Goal: Leave review/rating: Leave review/rating

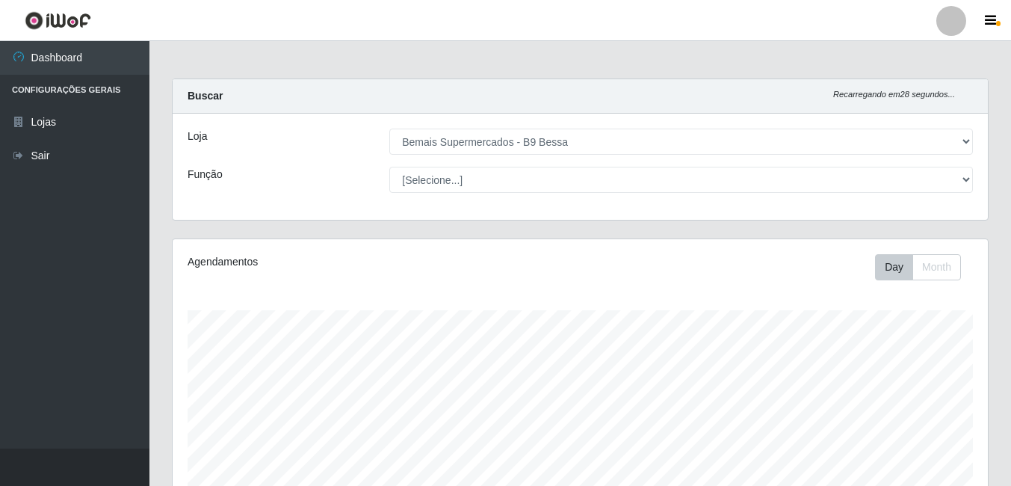
select select "410"
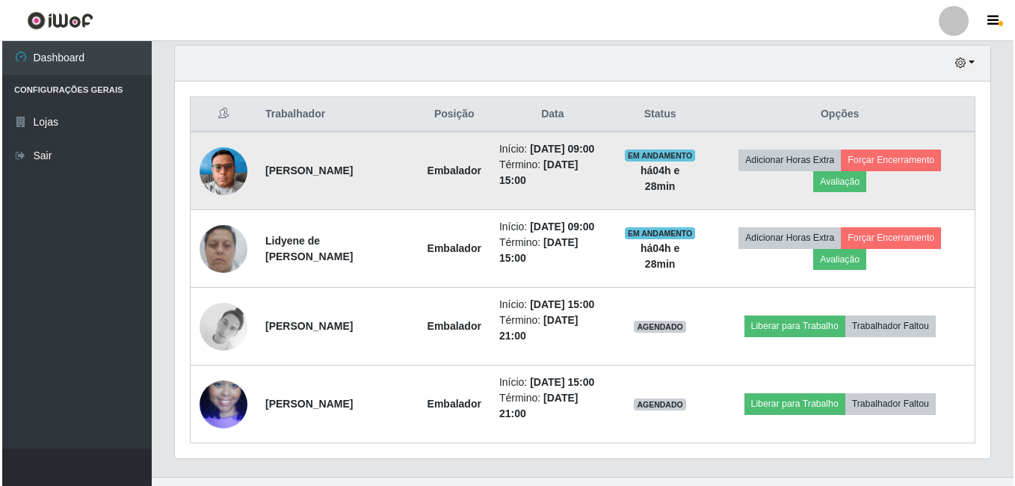
scroll to position [310, 816]
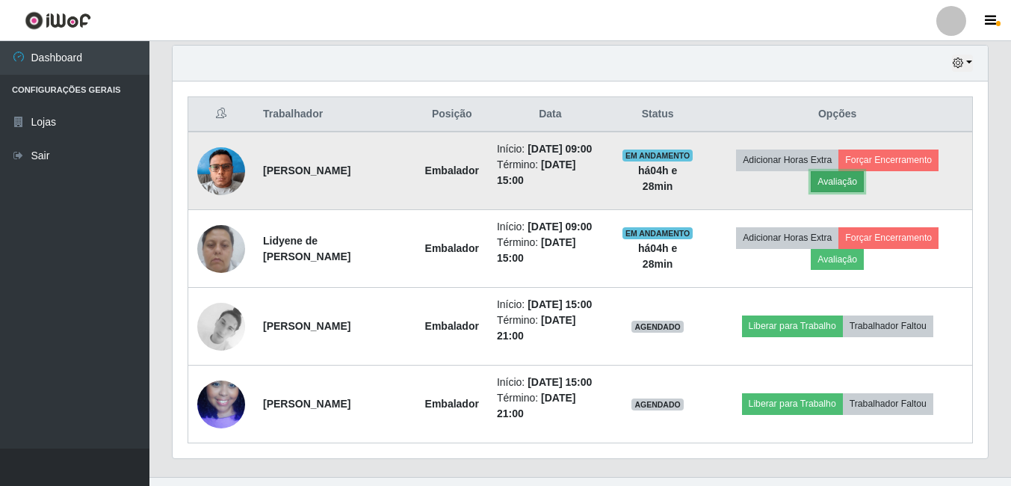
click at [841, 186] on button "Avaliação" at bounding box center [837, 181] width 53 height 21
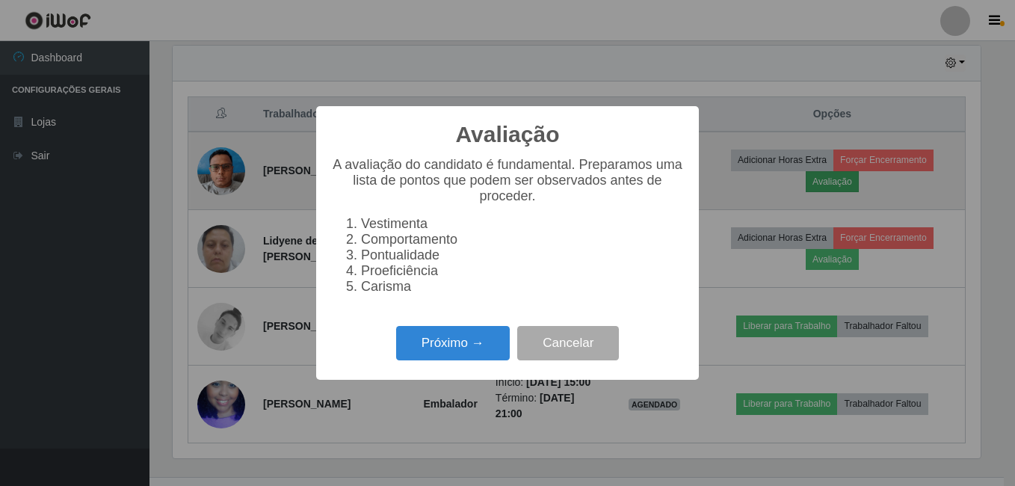
scroll to position [310, 808]
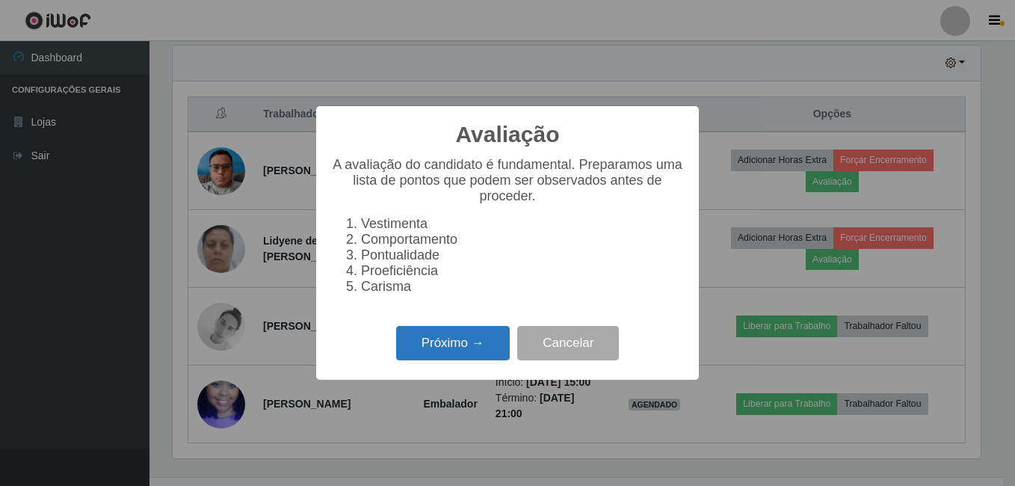
click at [462, 357] on button "Próximo →" at bounding box center [453, 343] width 114 height 35
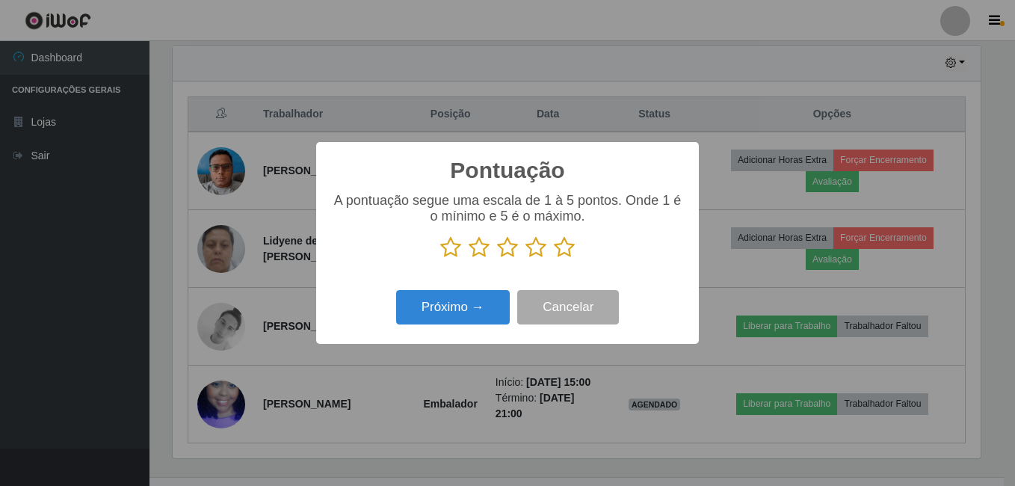
click at [571, 249] on icon at bounding box center [564, 247] width 21 height 22
click at [554, 259] on input "radio" at bounding box center [554, 259] width 0 height 0
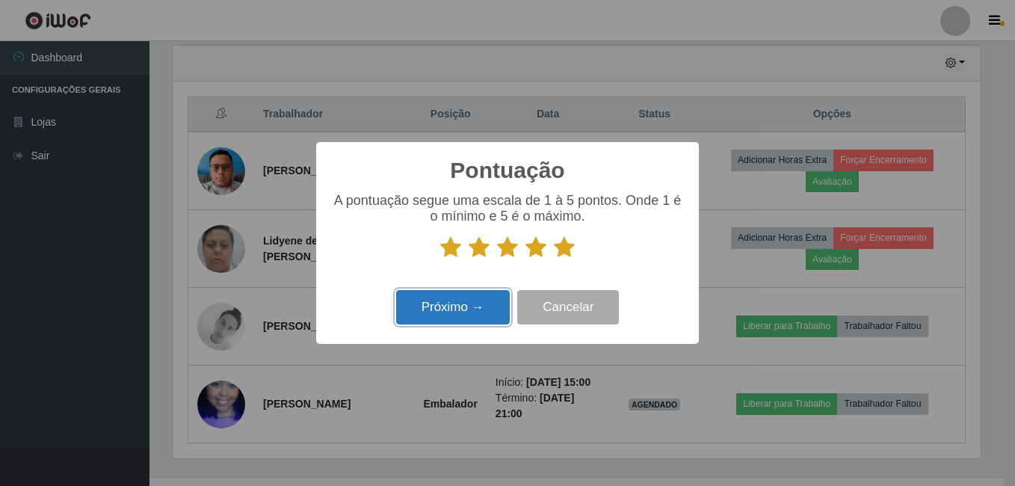
click at [476, 298] on button "Próximo →" at bounding box center [453, 307] width 114 height 35
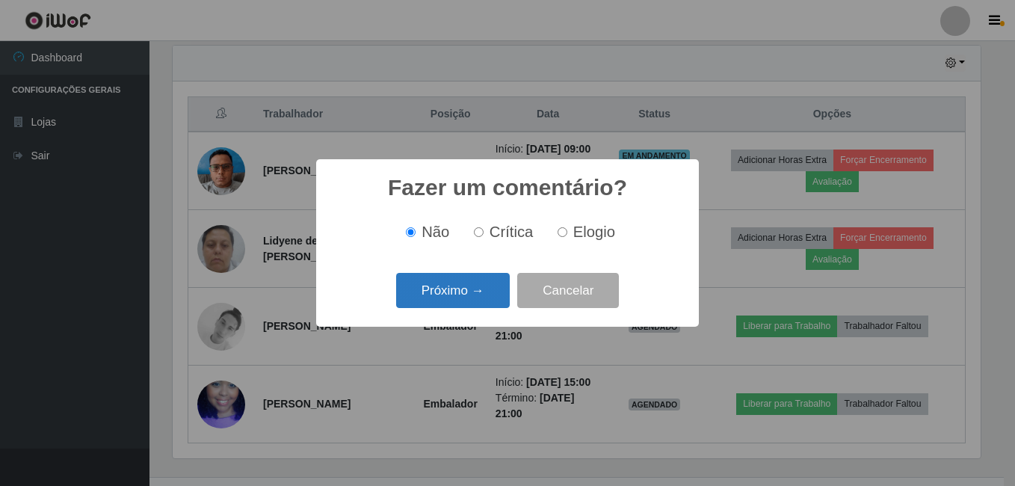
click at [478, 283] on button "Próximo →" at bounding box center [453, 290] width 114 height 35
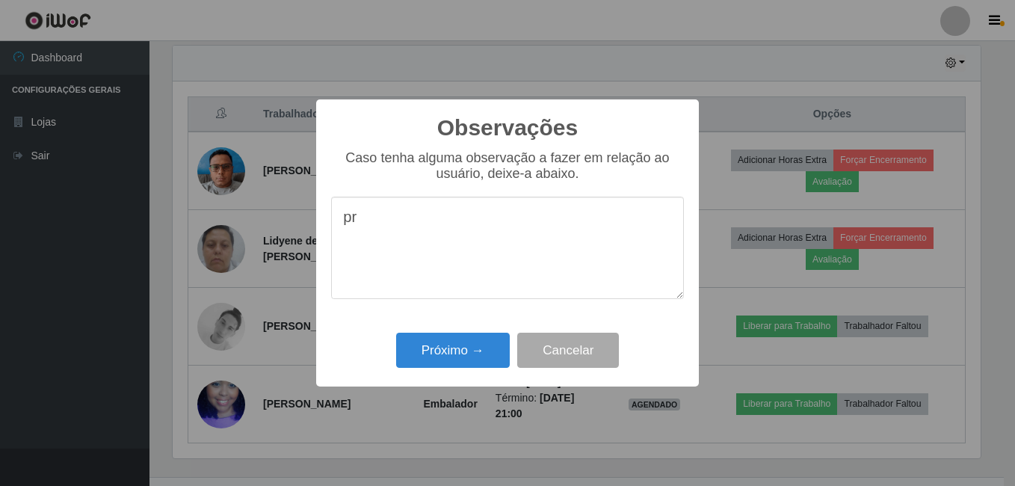
type textarea "p"
type textarea "PROATIVO, EDUACADO."
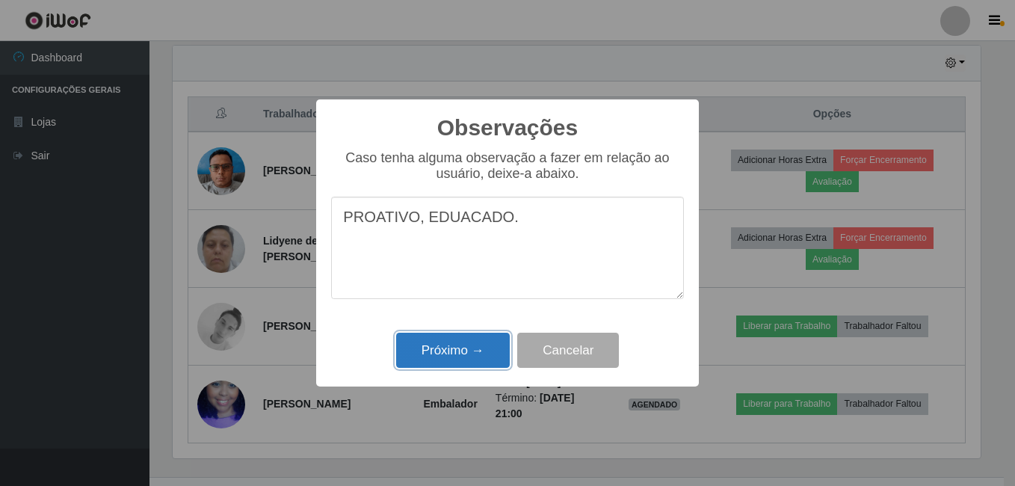
click at [432, 356] on button "Próximo →" at bounding box center [453, 350] width 114 height 35
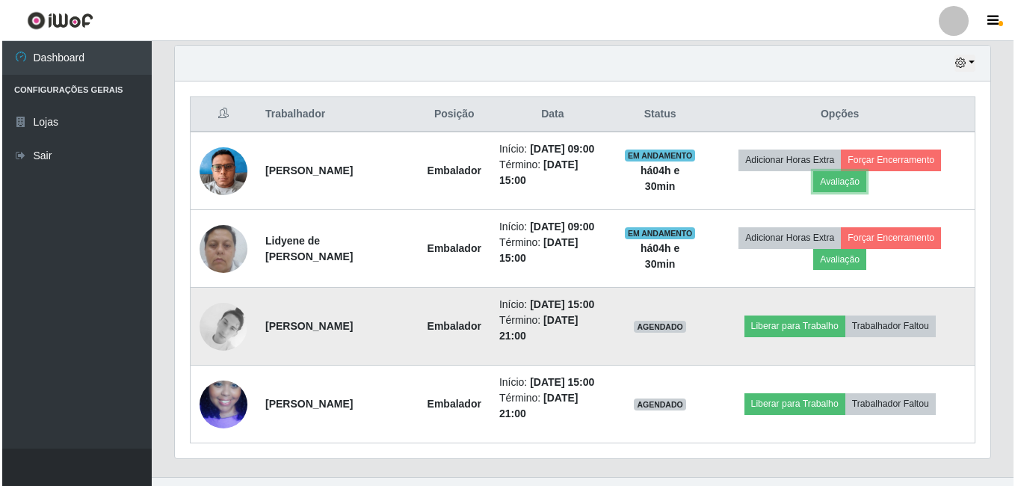
scroll to position [310, 816]
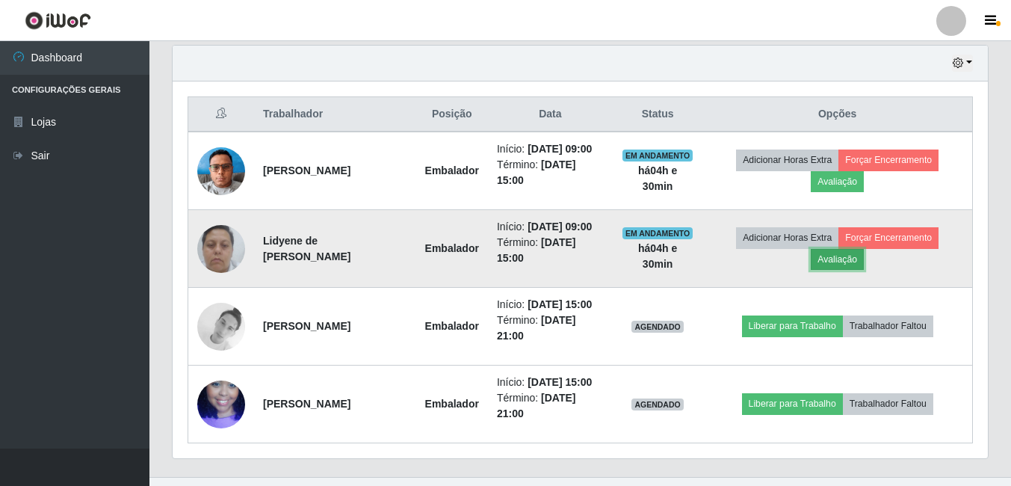
click at [843, 268] on button "Avaliação" at bounding box center [837, 259] width 53 height 21
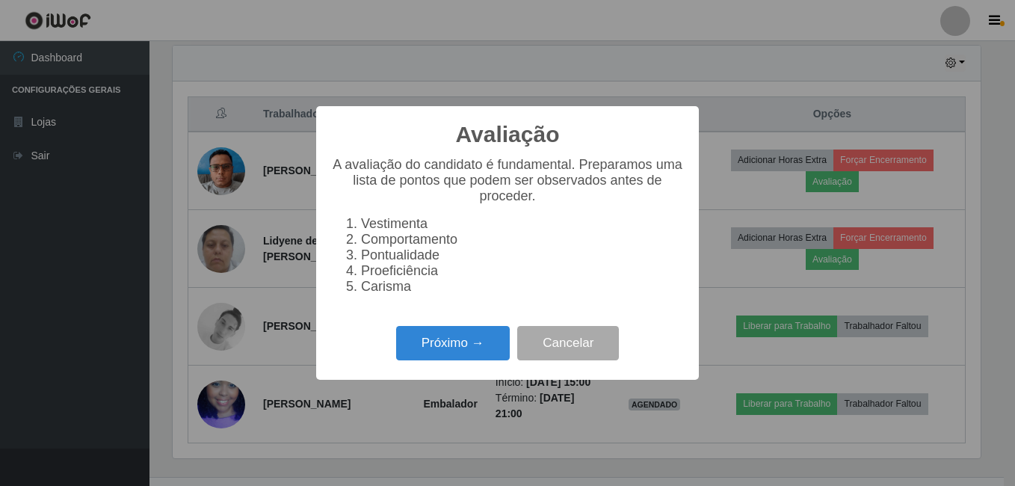
scroll to position [310, 808]
click at [457, 360] on button "Próximo →" at bounding box center [453, 343] width 114 height 35
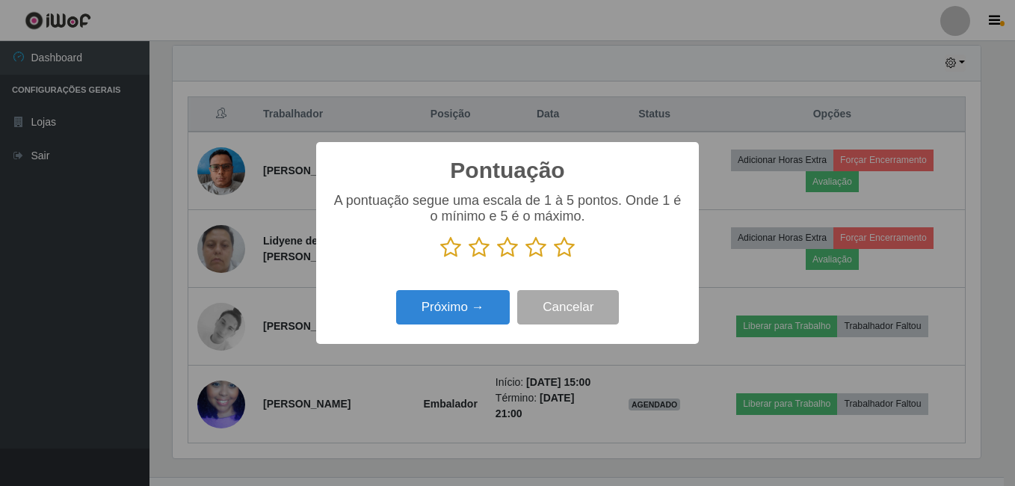
click at [566, 250] on icon at bounding box center [564, 247] width 21 height 22
click at [554, 259] on input "radio" at bounding box center [554, 259] width 0 height 0
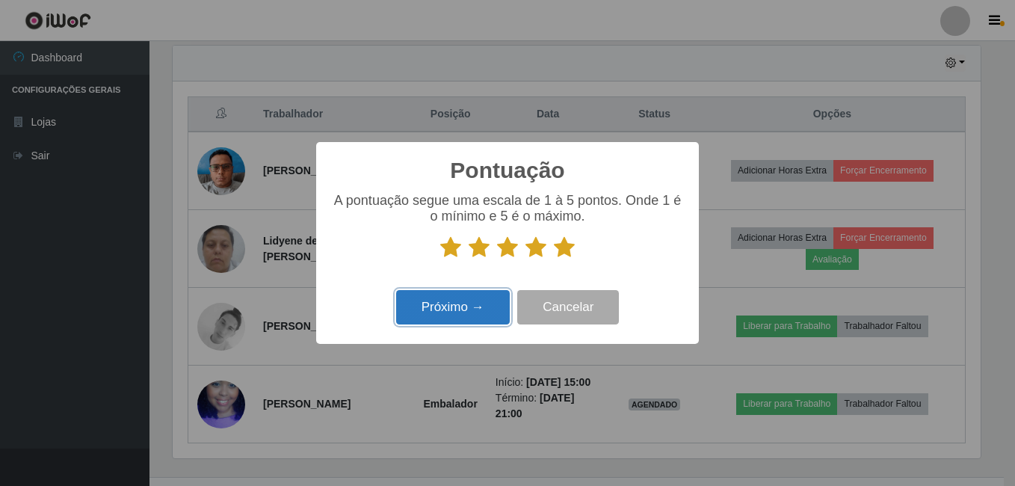
click at [443, 318] on button "Próximo →" at bounding box center [453, 307] width 114 height 35
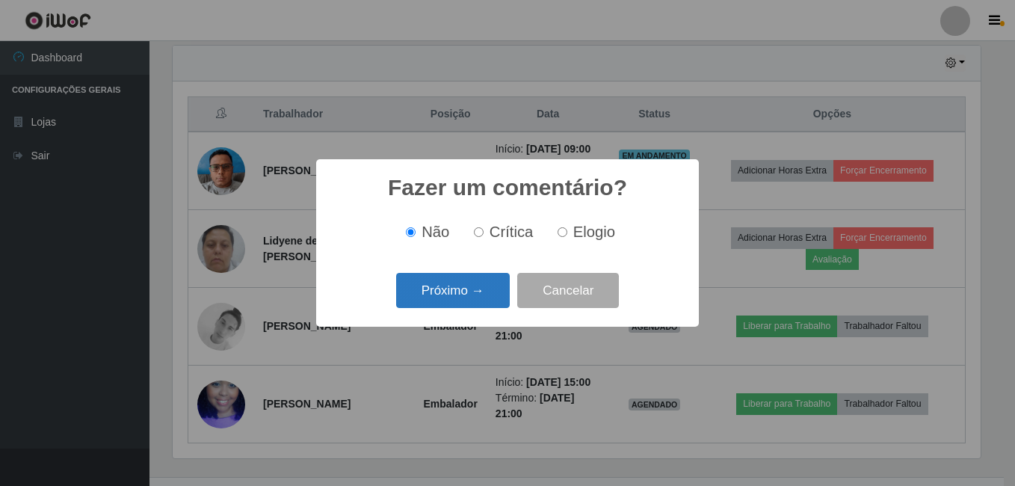
click at [462, 301] on button "Próximo →" at bounding box center [453, 290] width 114 height 35
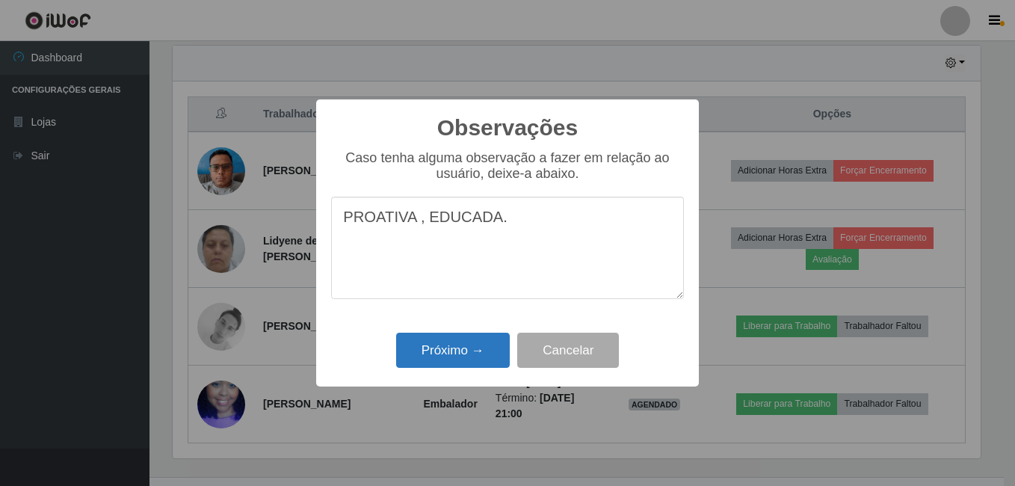
type textarea "PROATIVA , EDUCADA."
click at [481, 354] on button "Próximo →" at bounding box center [453, 350] width 114 height 35
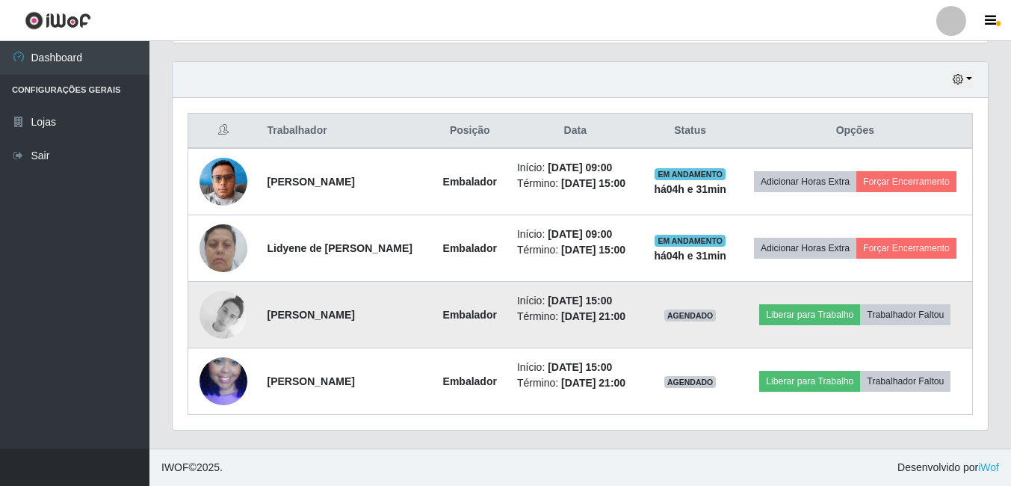
scroll to position [507, 0]
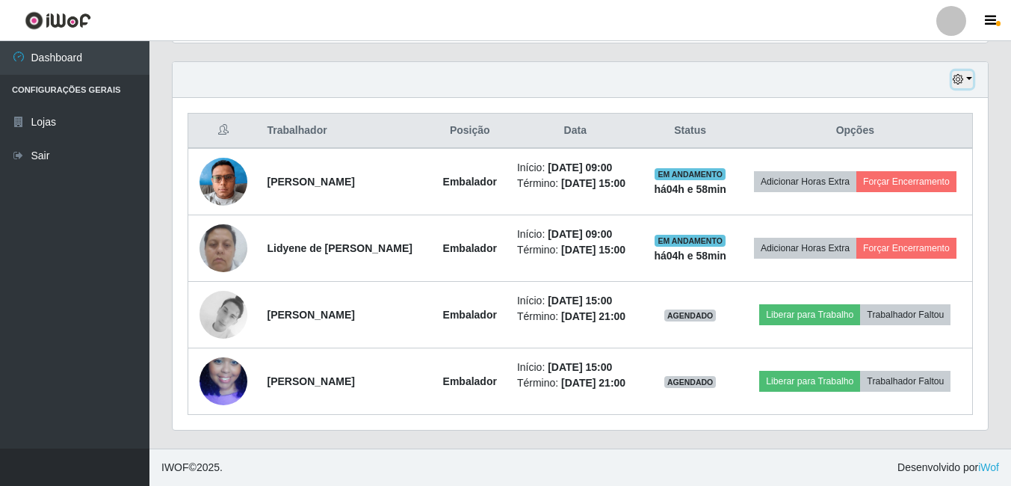
click at [970, 81] on button "button" at bounding box center [962, 79] width 21 height 17
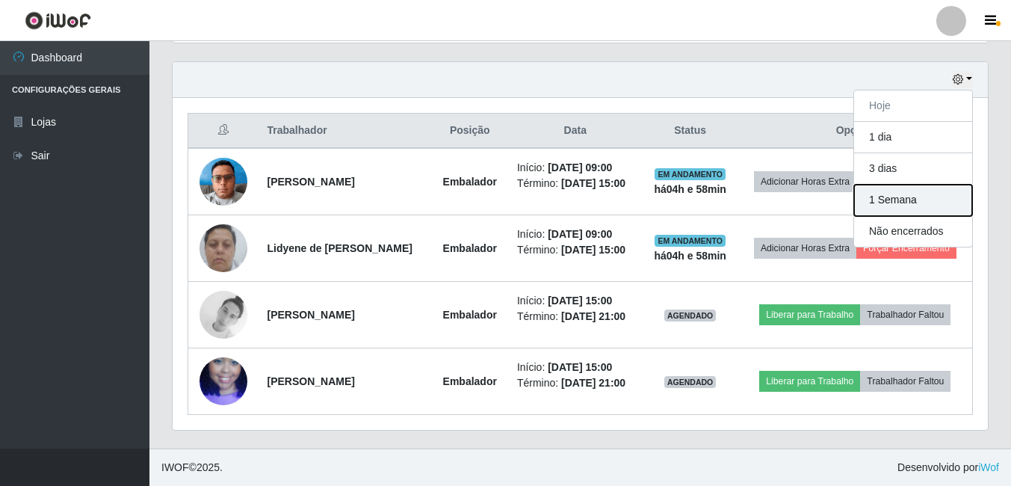
click at [890, 205] on button "1 Semana" at bounding box center [913, 200] width 118 height 31
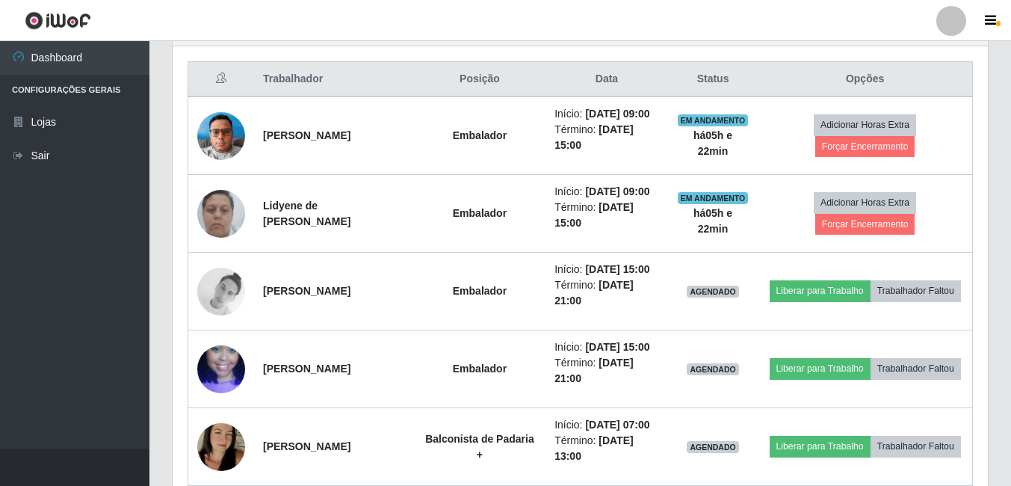
scroll to position [259, 0]
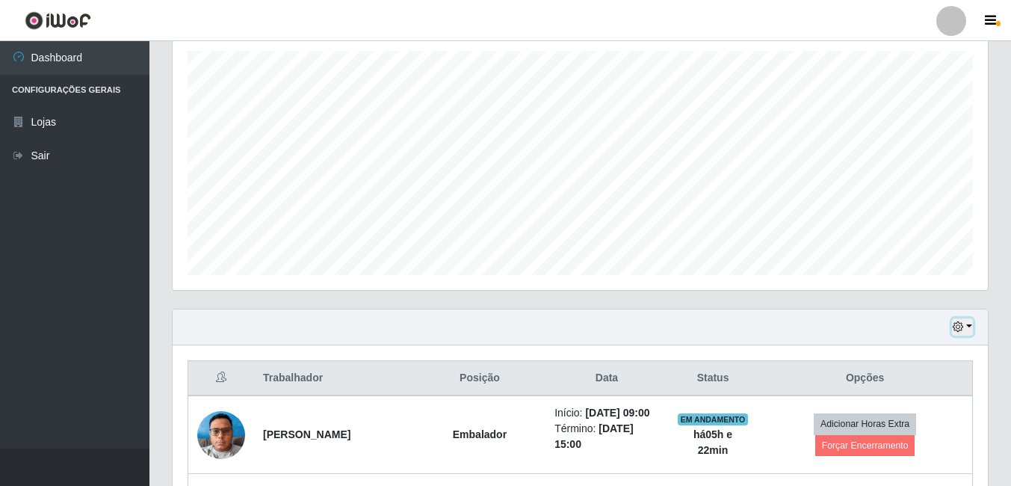
click at [962, 326] on icon "button" at bounding box center [958, 326] width 10 height 10
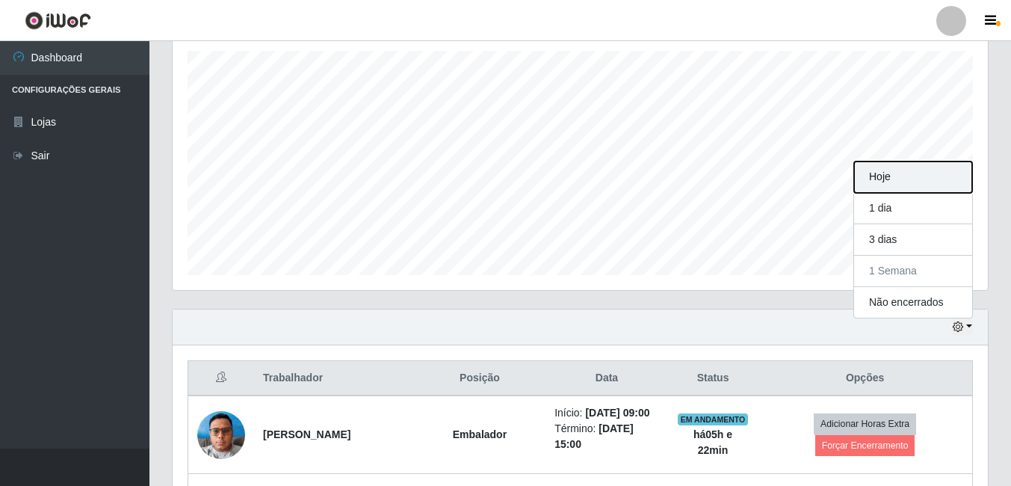
click at [886, 173] on button "Hoje" at bounding box center [913, 176] width 118 height 31
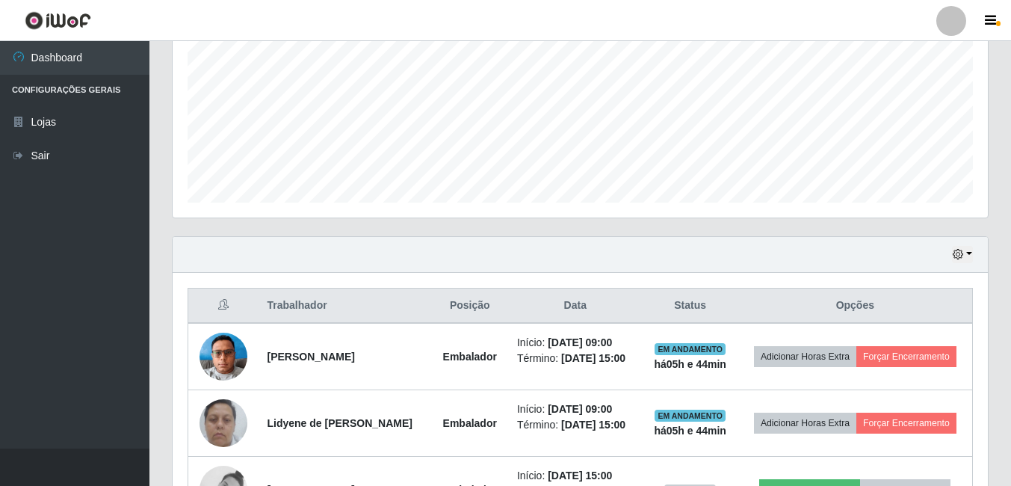
scroll to position [357, 0]
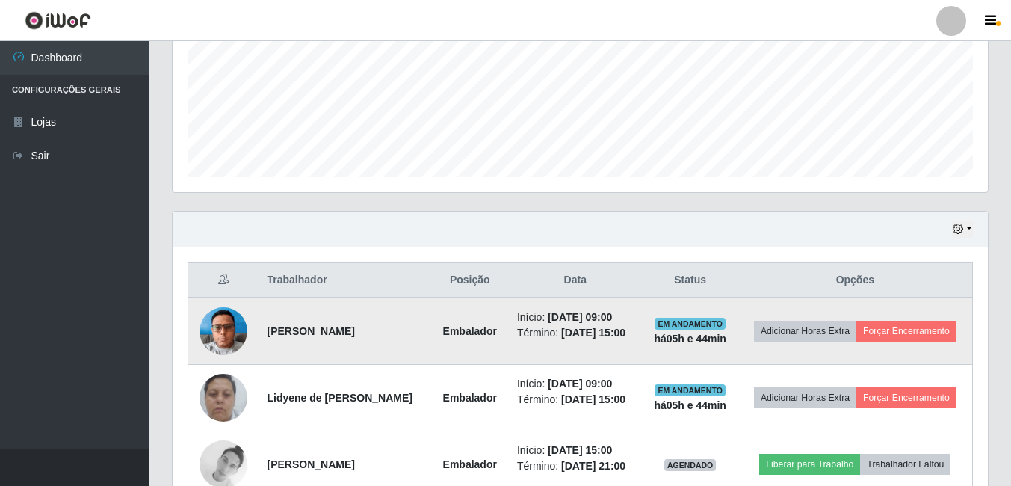
click at [235, 326] on img at bounding box center [224, 331] width 48 height 64
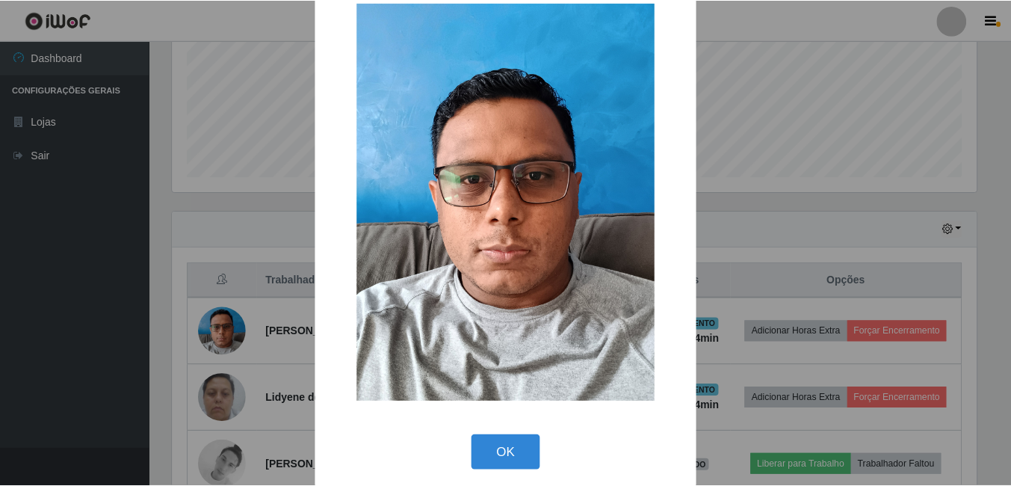
scroll to position [43, 0]
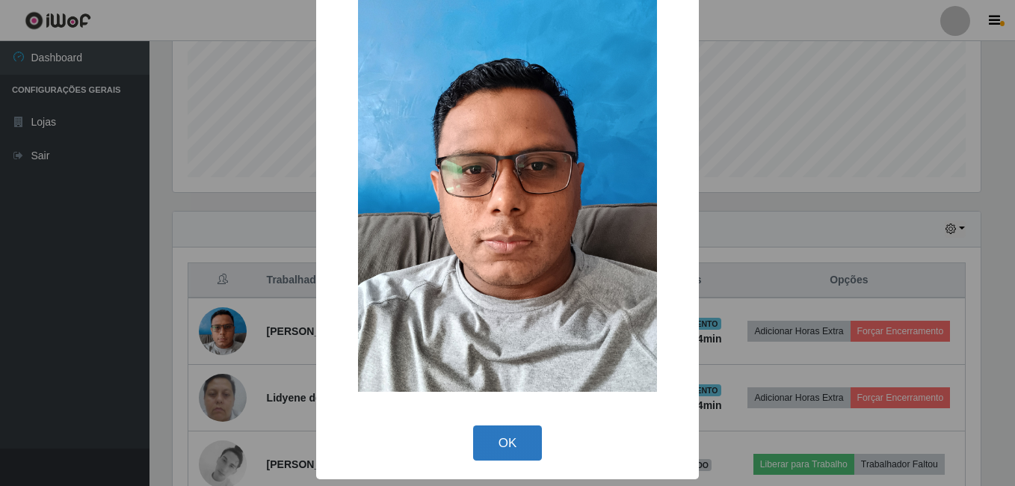
click at [488, 431] on button "OK" at bounding box center [508, 442] width 70 height 35
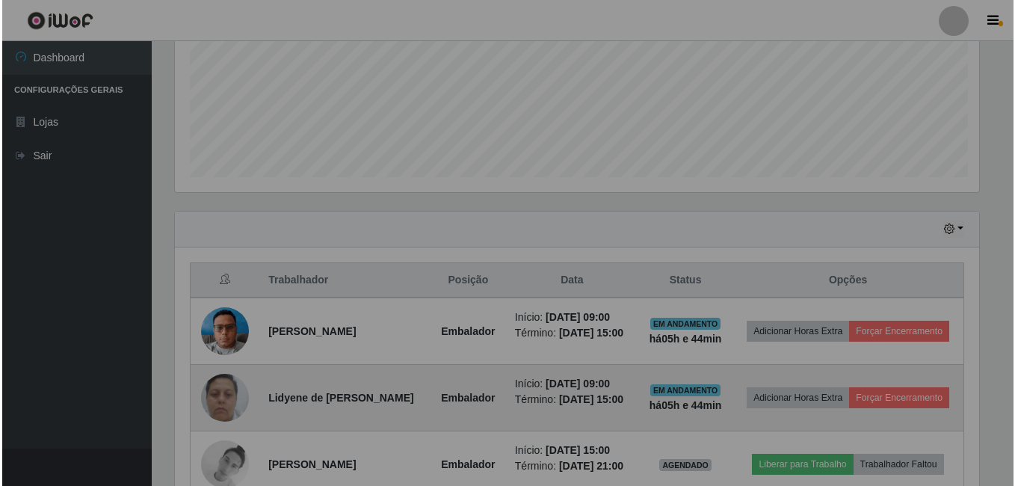
scroll to position [310, 816]
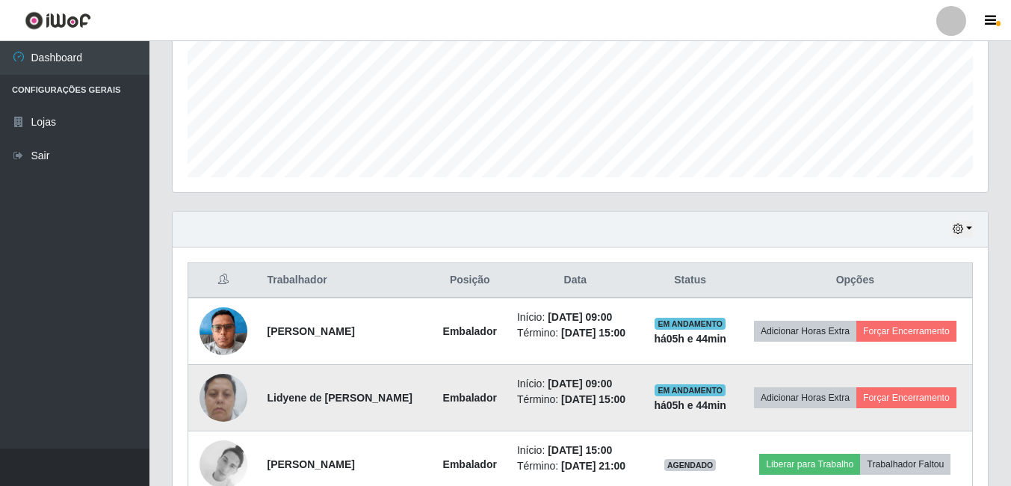
click at [221, 399] on img at bounding box center [224, 398] width 48 height 64
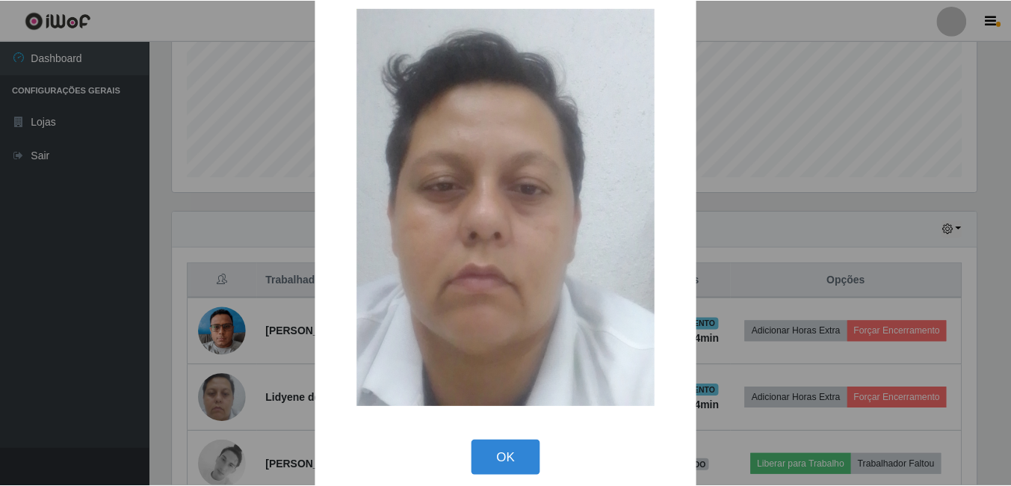
scroll to position [43, 0]
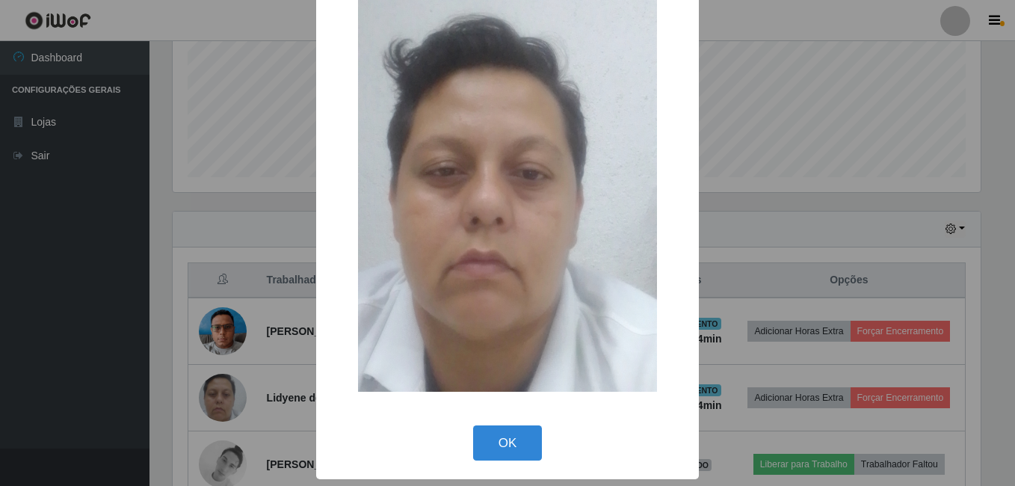
drag, startPoint x: 502, startPoint y: 429, endPoint x: 506, endPoint y: 402, distance: 27.3
click at [502, 428] on button "OK" at bounding box center [508, 442] width 70 height 35
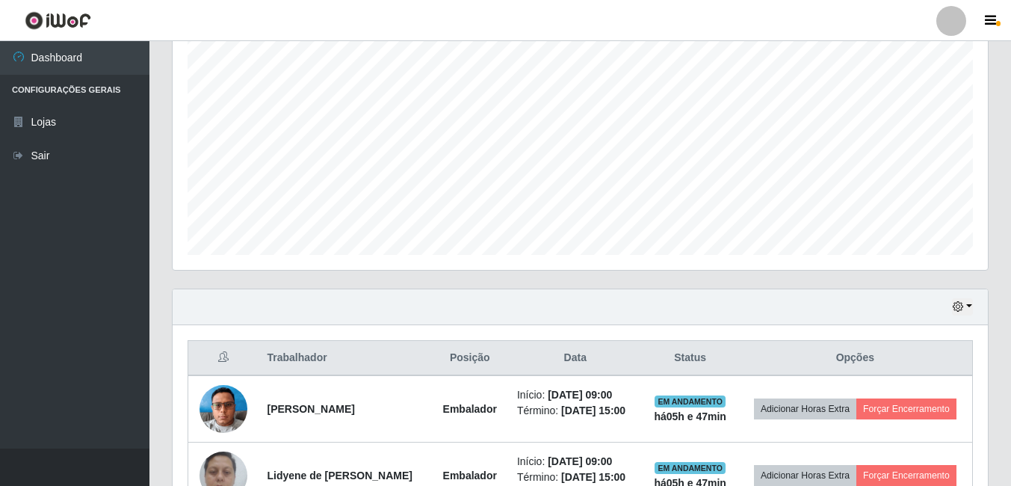
scroll to position [0, 0]
